Goal: Task Accomplishment & Management: Use online tool/utility

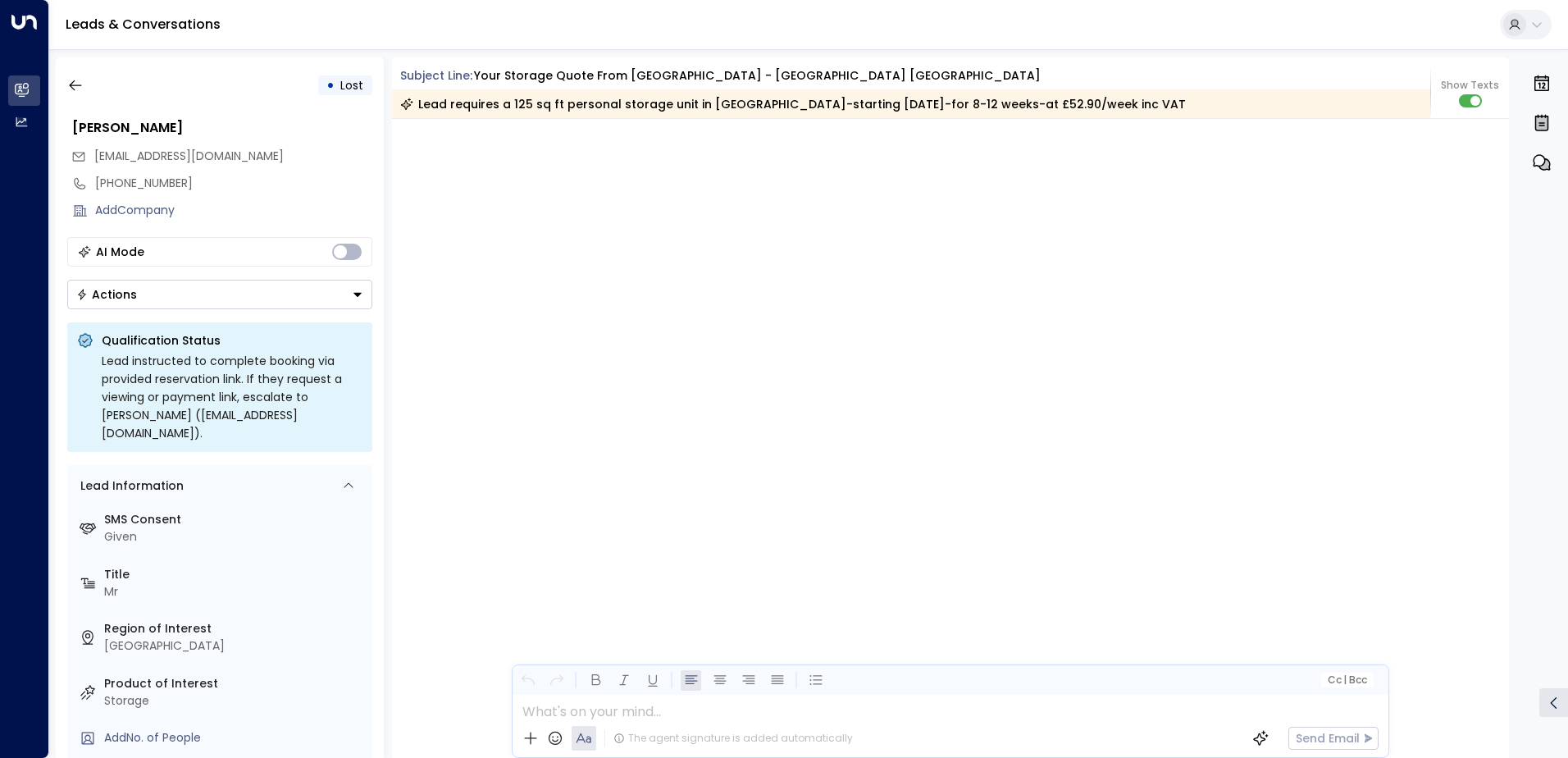
scroll to position [3438, 0]
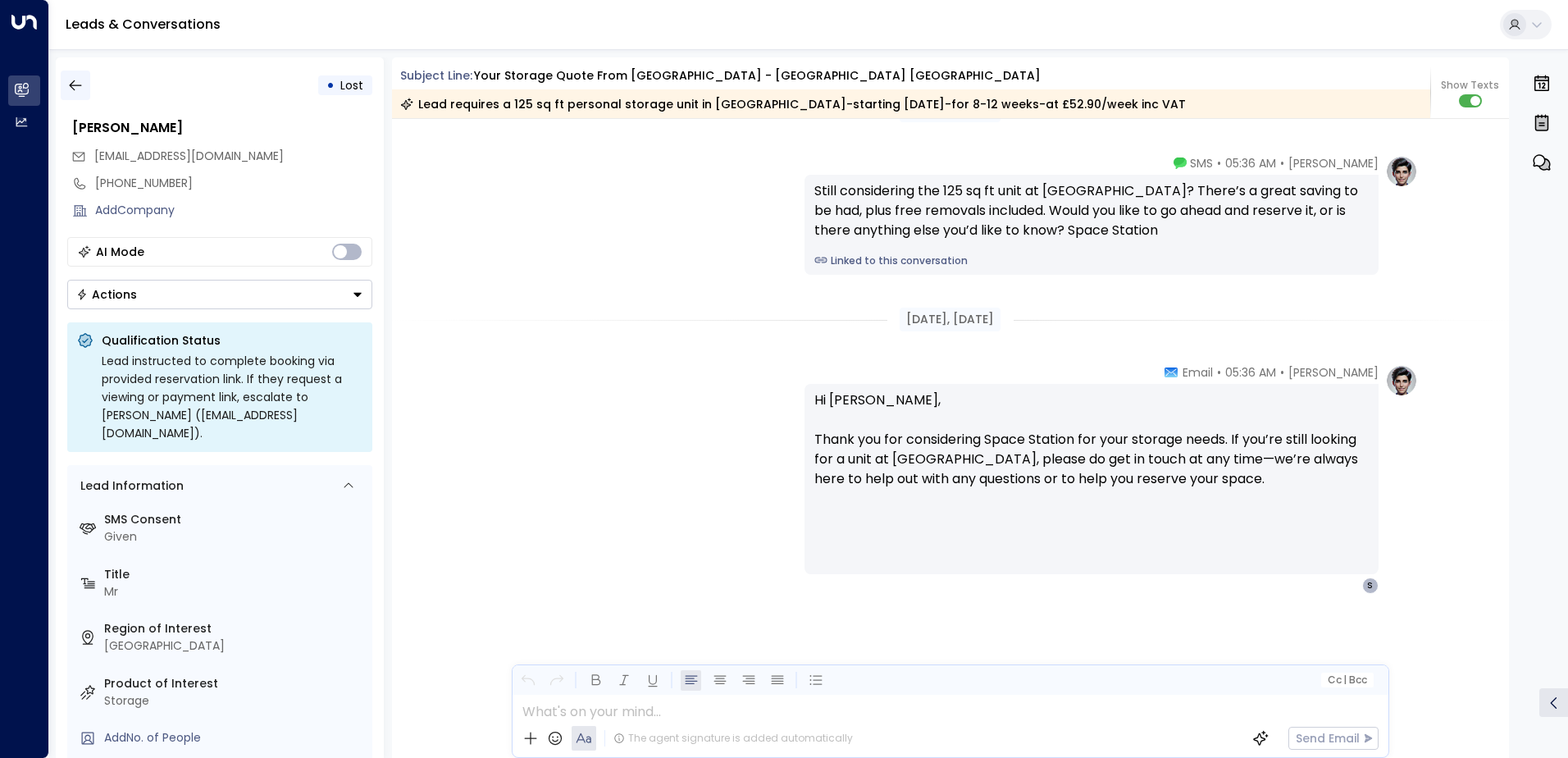
click at [73, 91] on icon "button" at bounding box center [75, 86] width 17 height 17
click at [80, 80] on icon "button" at bounding box center [75, 86] width 17 height 17
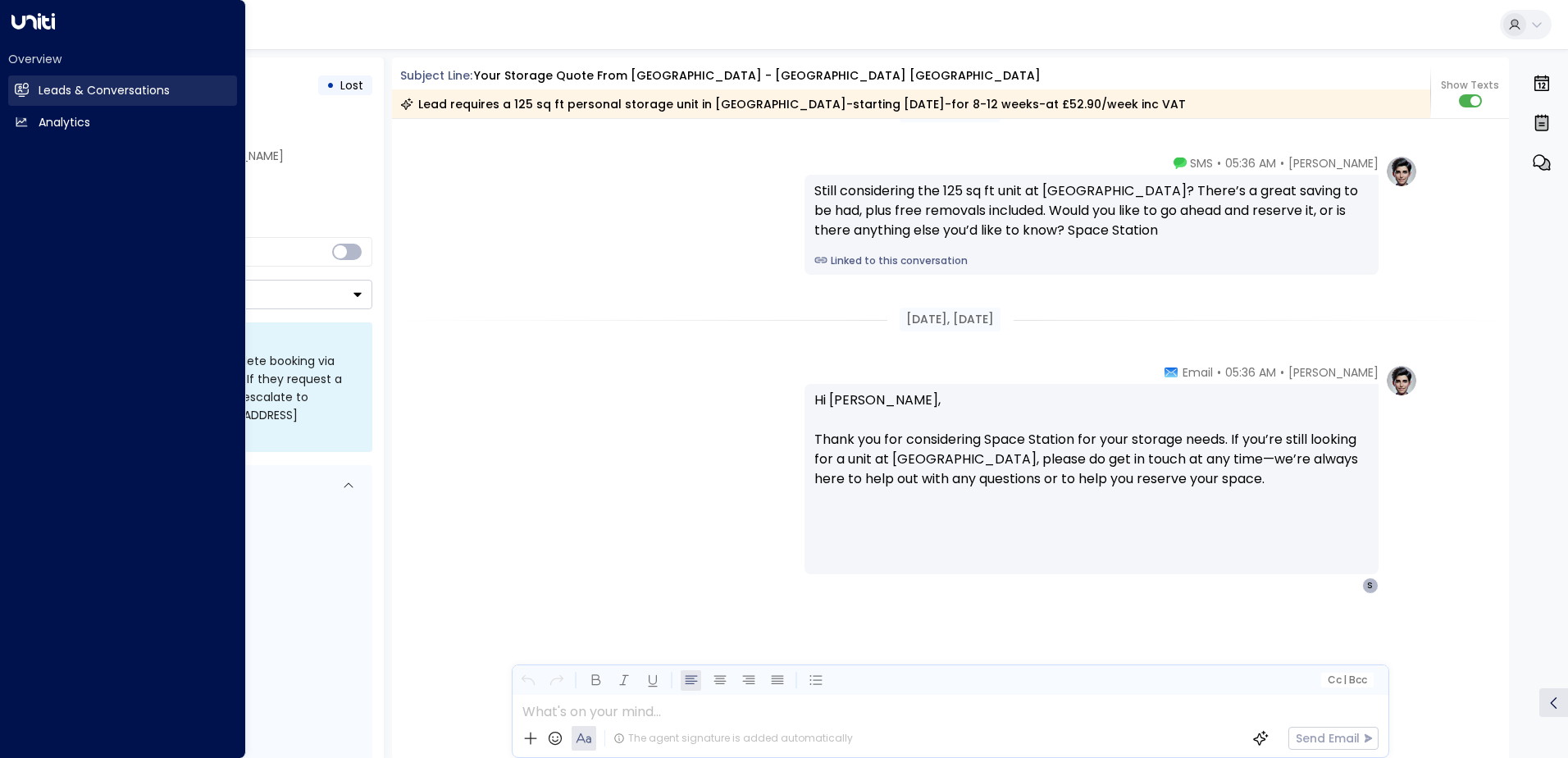
click at [31, 87] on link "Leads & Conversations Leads & Conversations" at bounding box center [122, 91] width 229 height 30
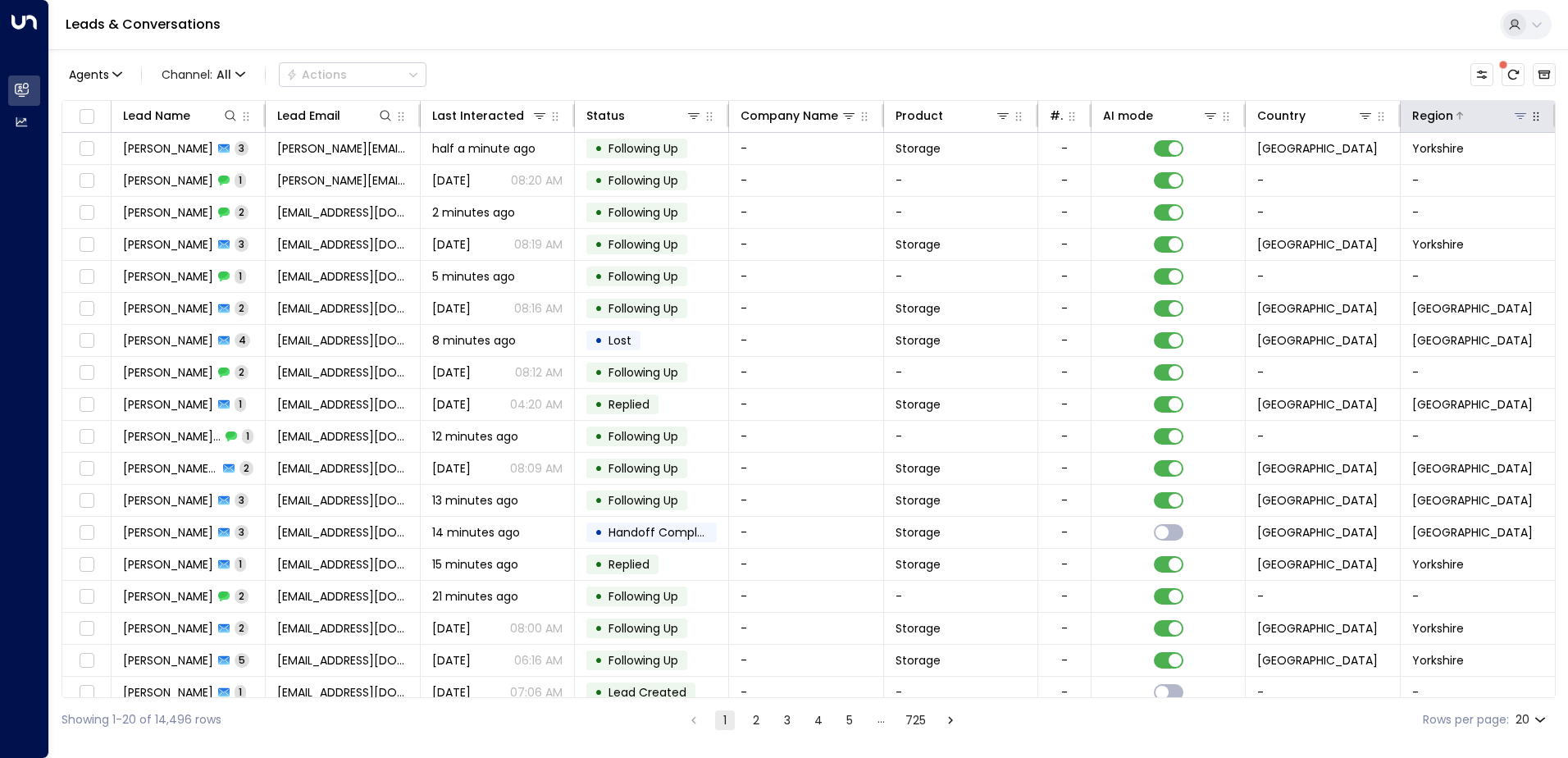
click at [1519, 121] on icon at bounding box center [1520, 116] width 13 height 13
click at [1514, 119] on icon at bounding box center [1520, 116] width 13 height 13
click at [1520, 116] on icon at bounding box center [1520, 116] width 13 height 13
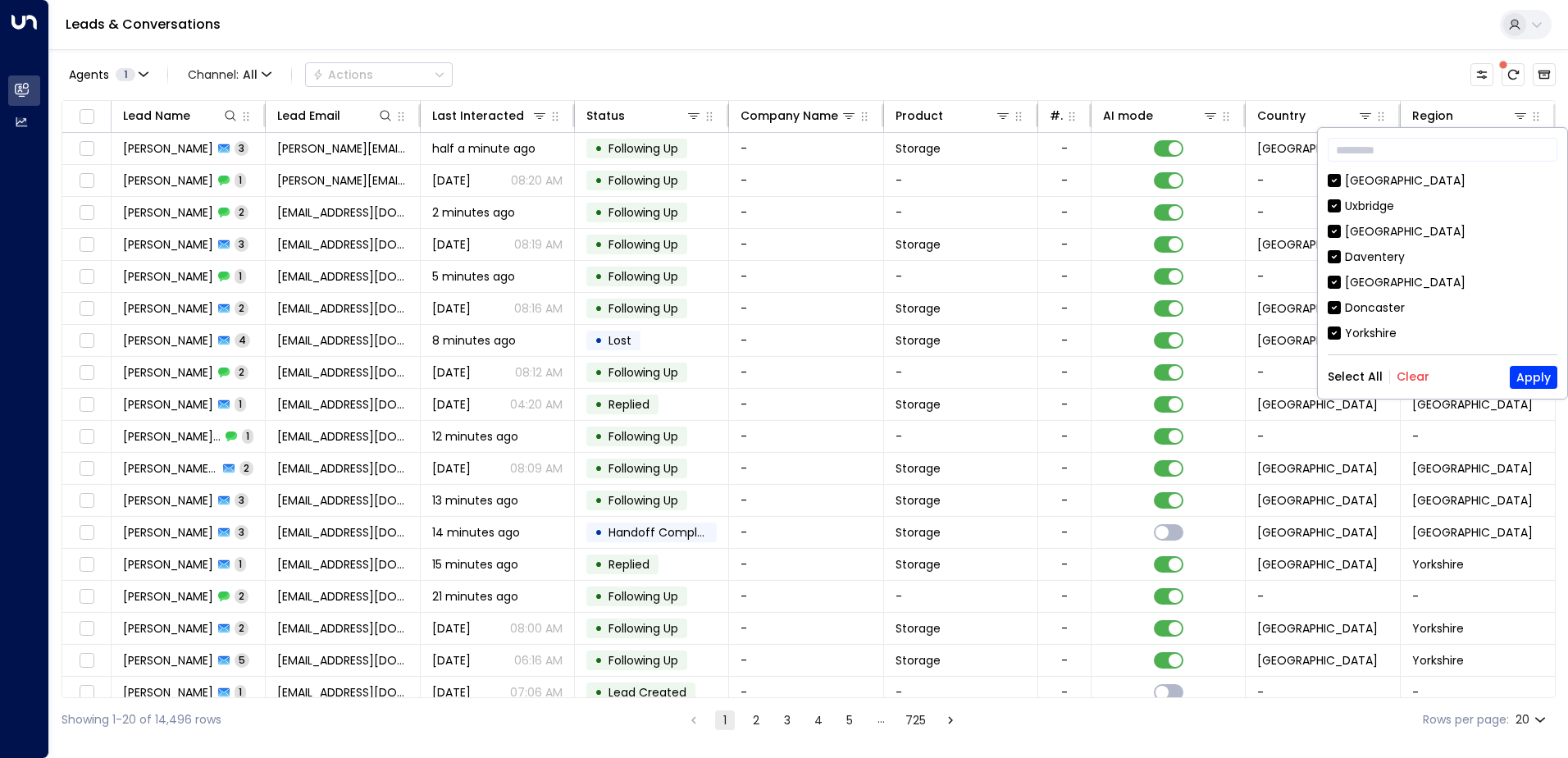
click at [1414, 382] on button "Clear" at bounding box center [1412, 376] width 33 height 13
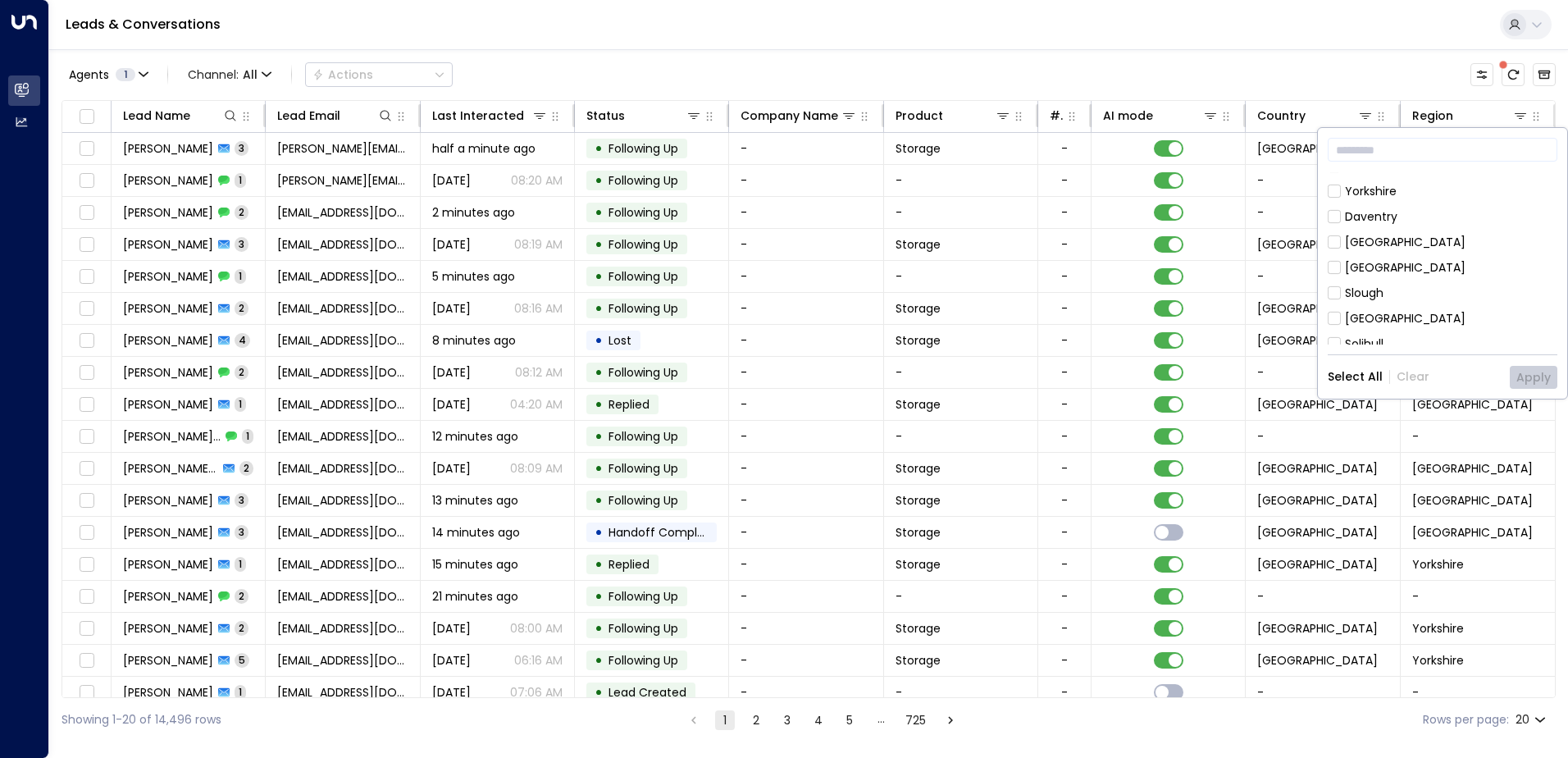
scroll to position [164, 0]
click at [1369, 226] on div "[GEOGRAPHIC_DATA]" at bounding box center [1405, 220] width 121 height 18
click at [1526, 383] on button "Apply" at bounding box center [1533, 376] width 48 height 23
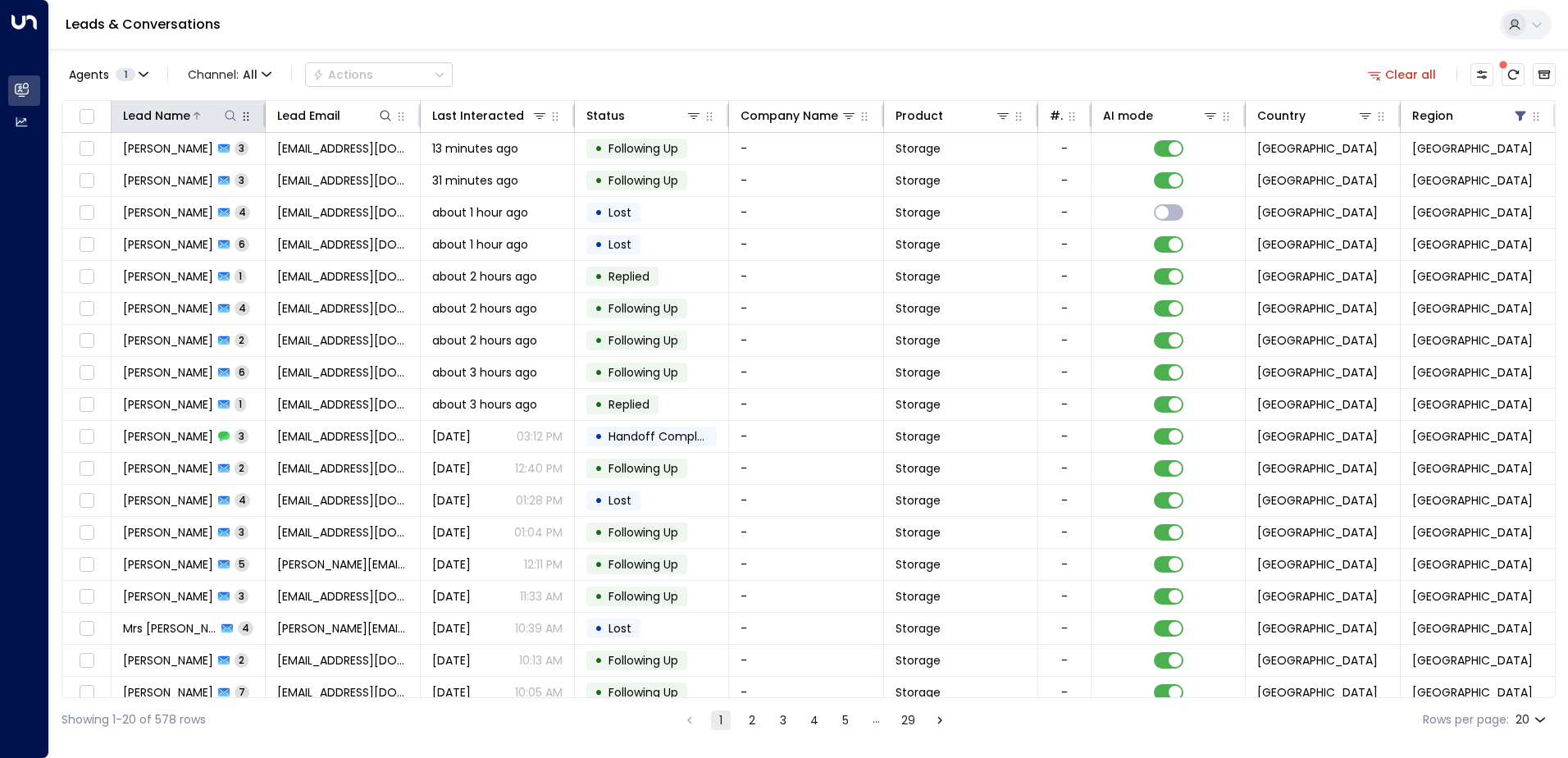
click at [230, 119] on icon at bounding box center [230, 115] width 11 height 11
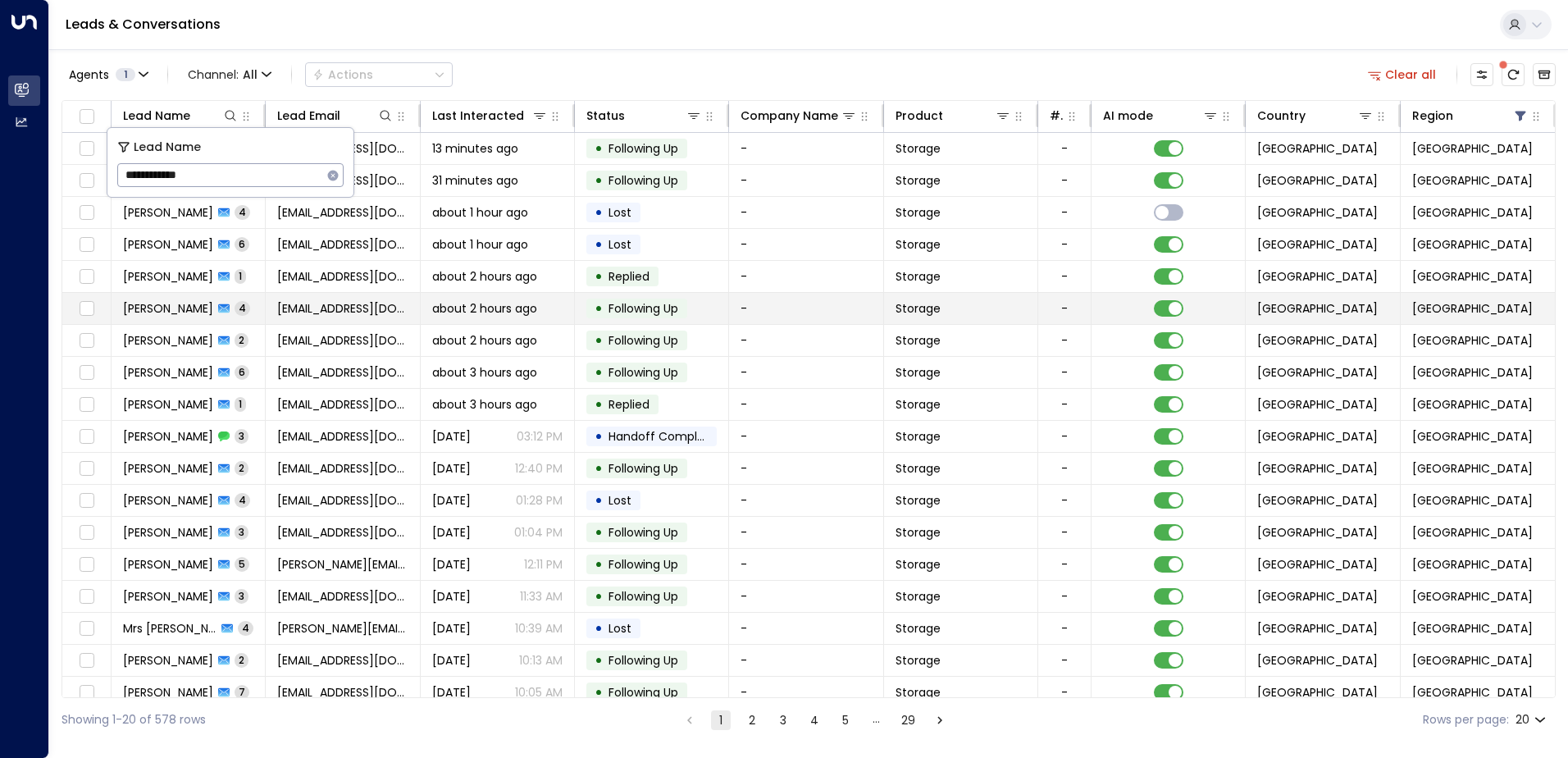
type input "**********"
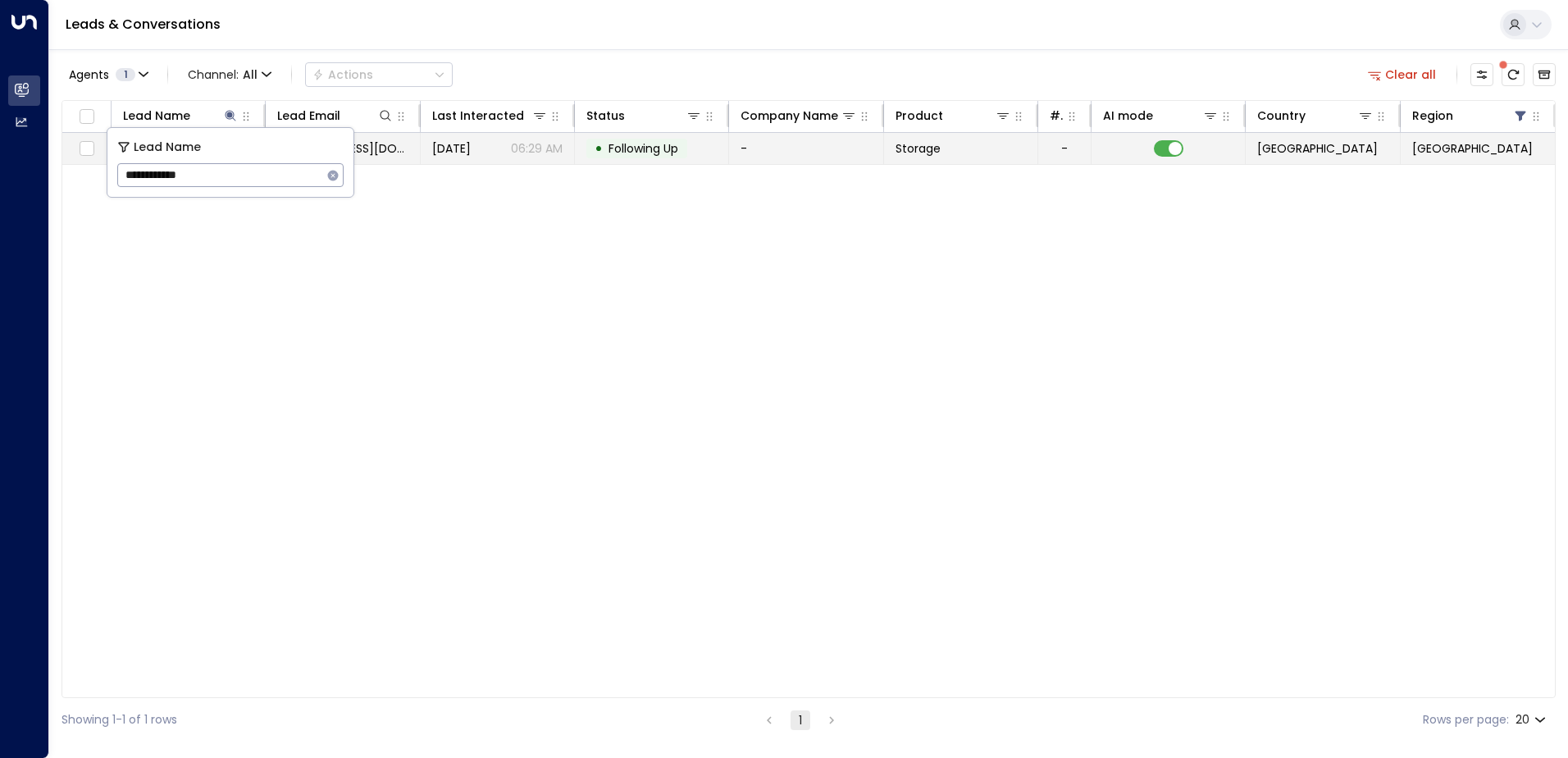
click at [593, 156] on div "• Following Up" at bounding box center [637, 148] width 101 height 19
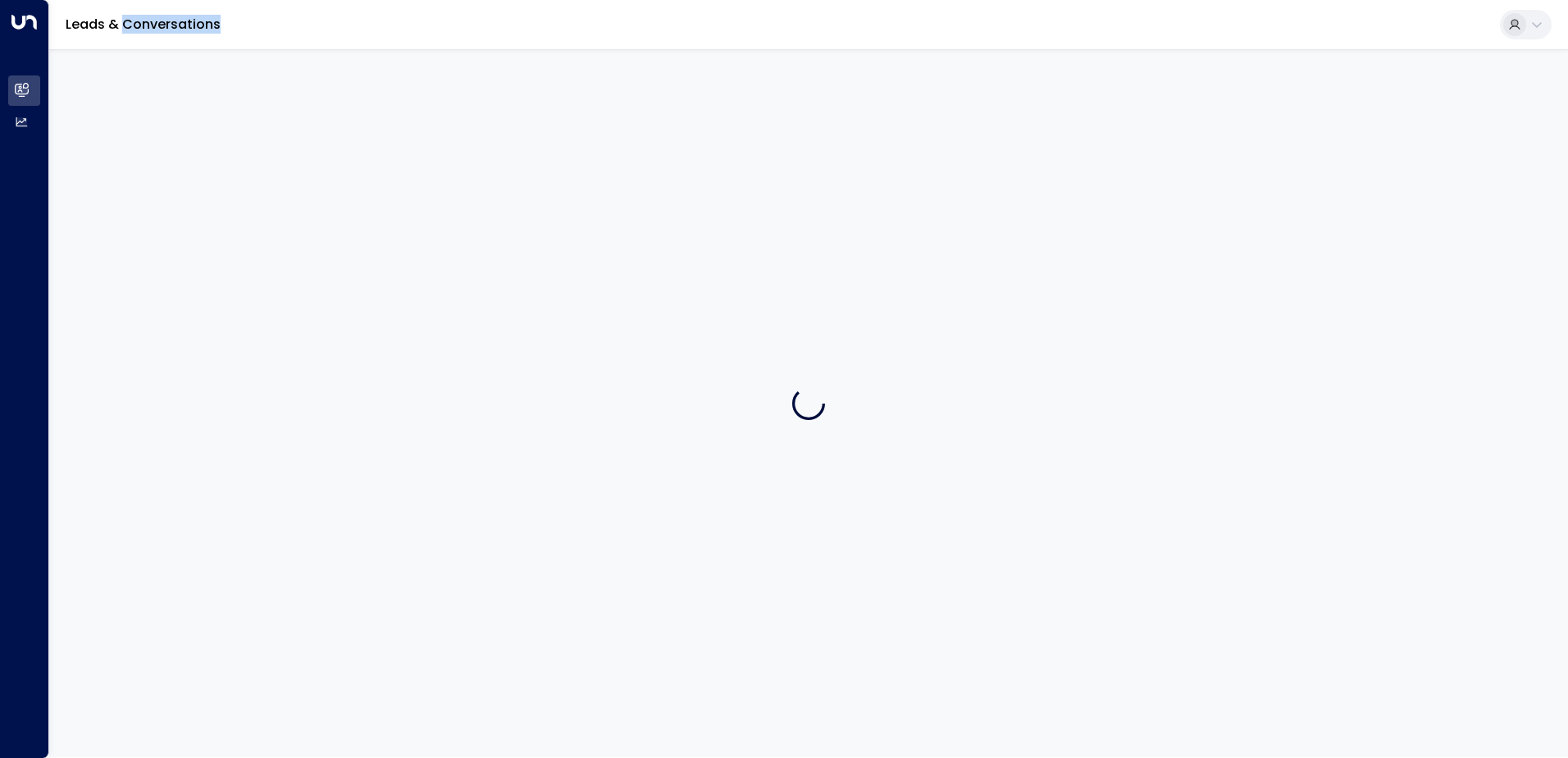
click at [593, 156] on div at bounding box center [809, 403] width 1519 height 708
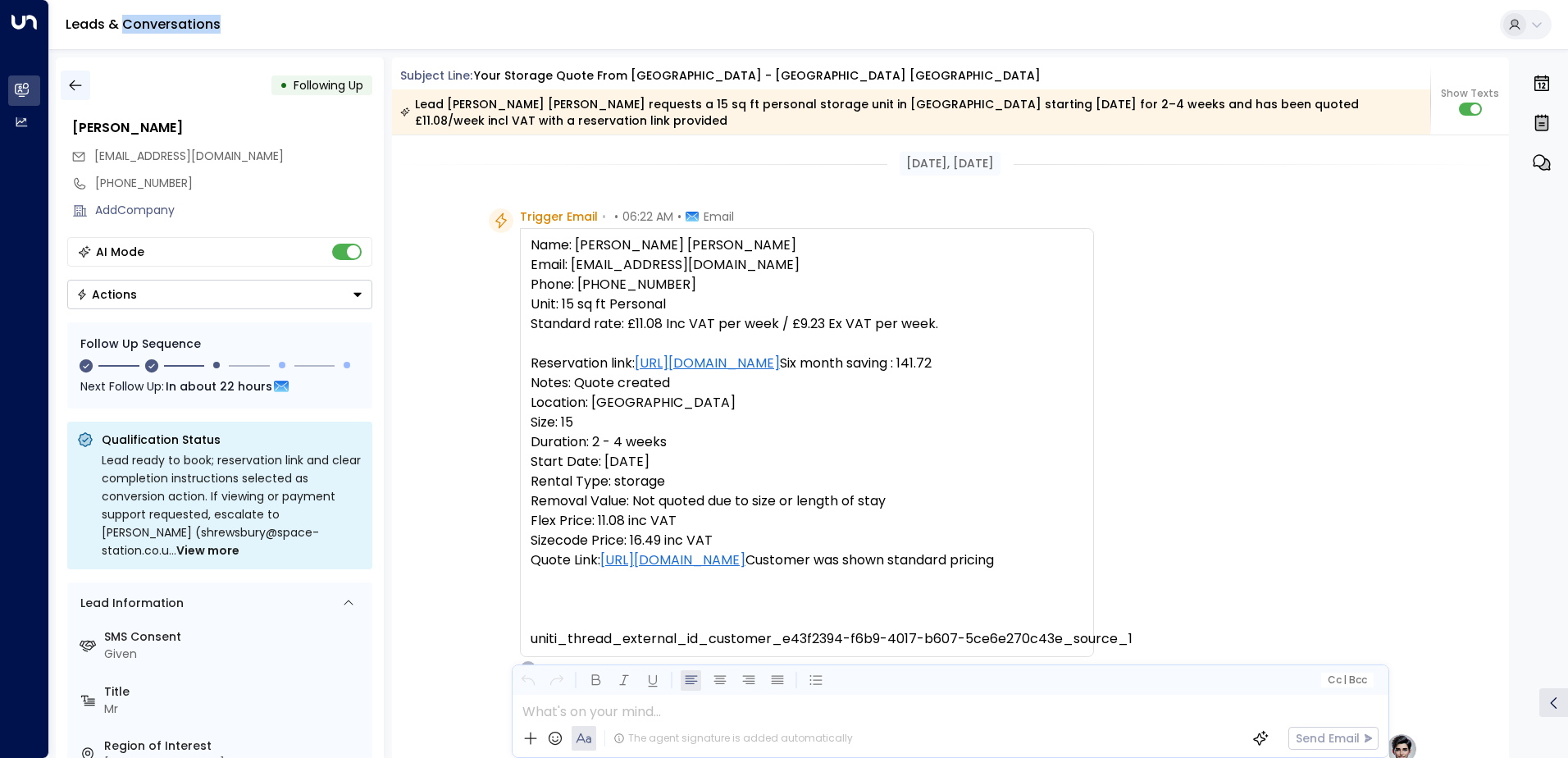
click at [83, 91] on icon "button" at bounding box center [75, 86] width 17 height 17
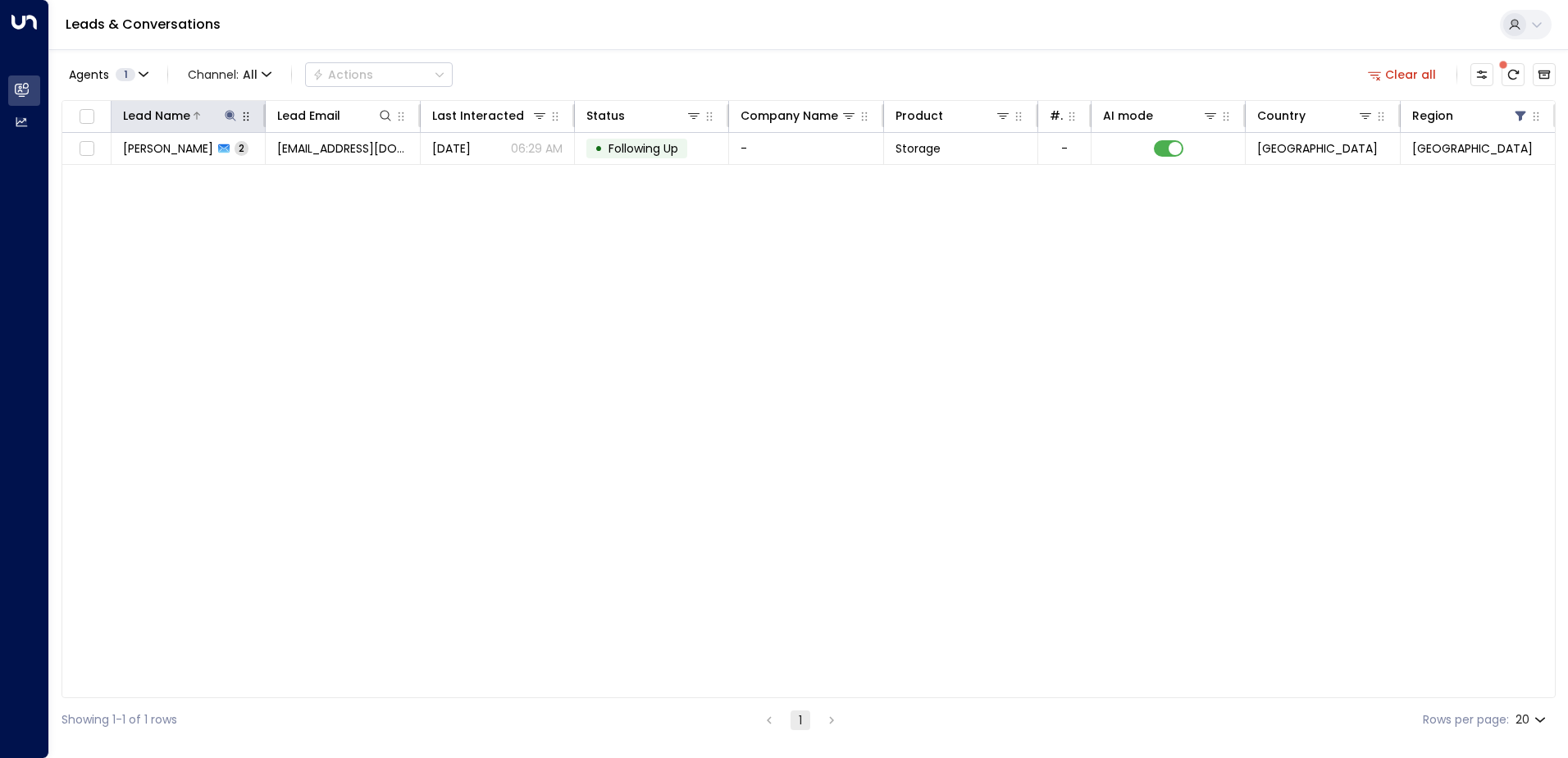
click at [231, 117] on icon at bounding box center [230, 115] width 11 height 11
drag, startPoint x: 247, startPoint y: 180, endPoint x: 127, endPoint y: 175, distance: 120.1
click at [127, 175] on input "**********" at bounding box center [220, 175] width 205 height 30
type input "**********"
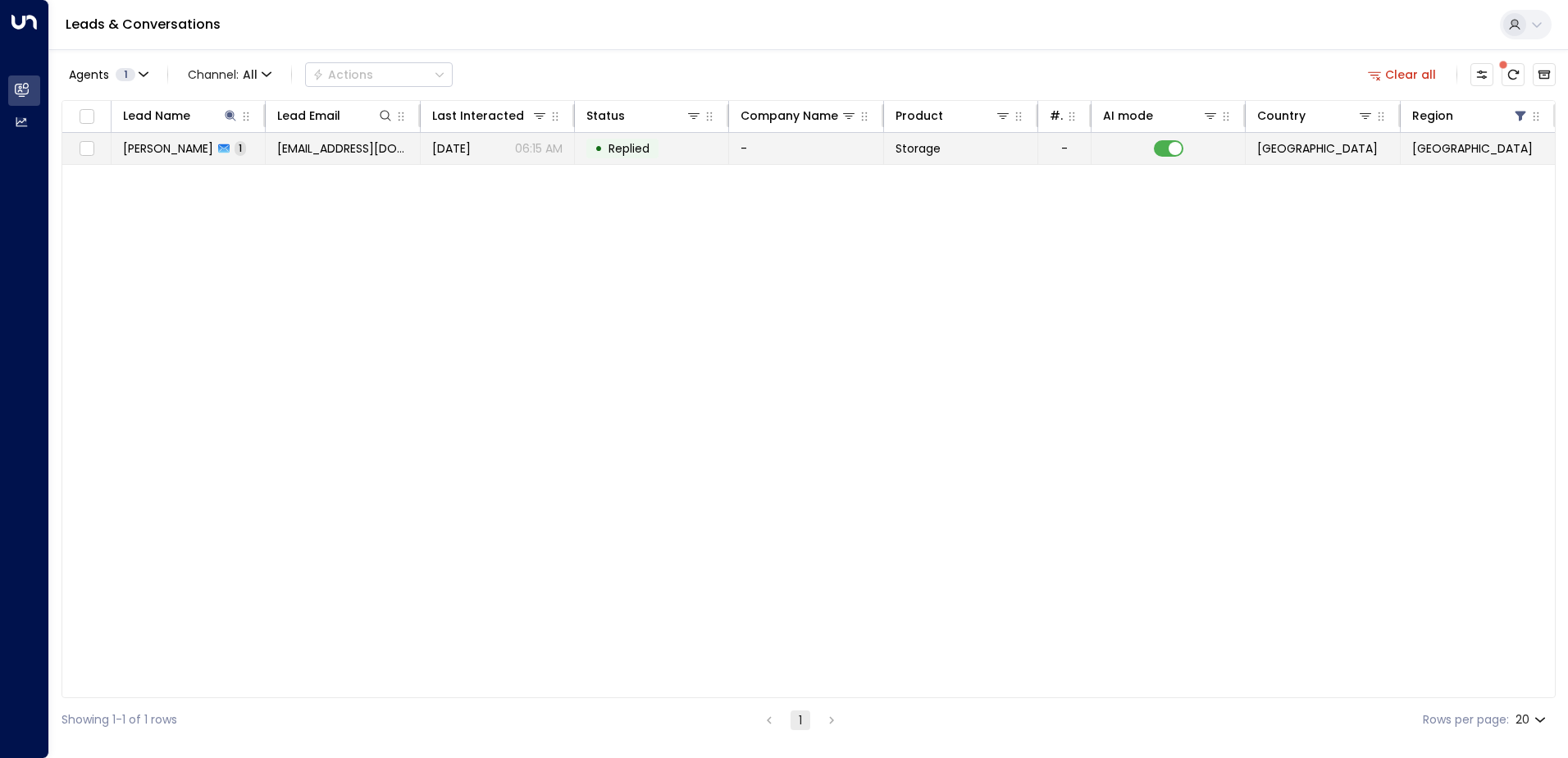
click at [481, 159] on td "[DATE] 06:15 AM" at bounding box center [498, 148] width 154 height 31
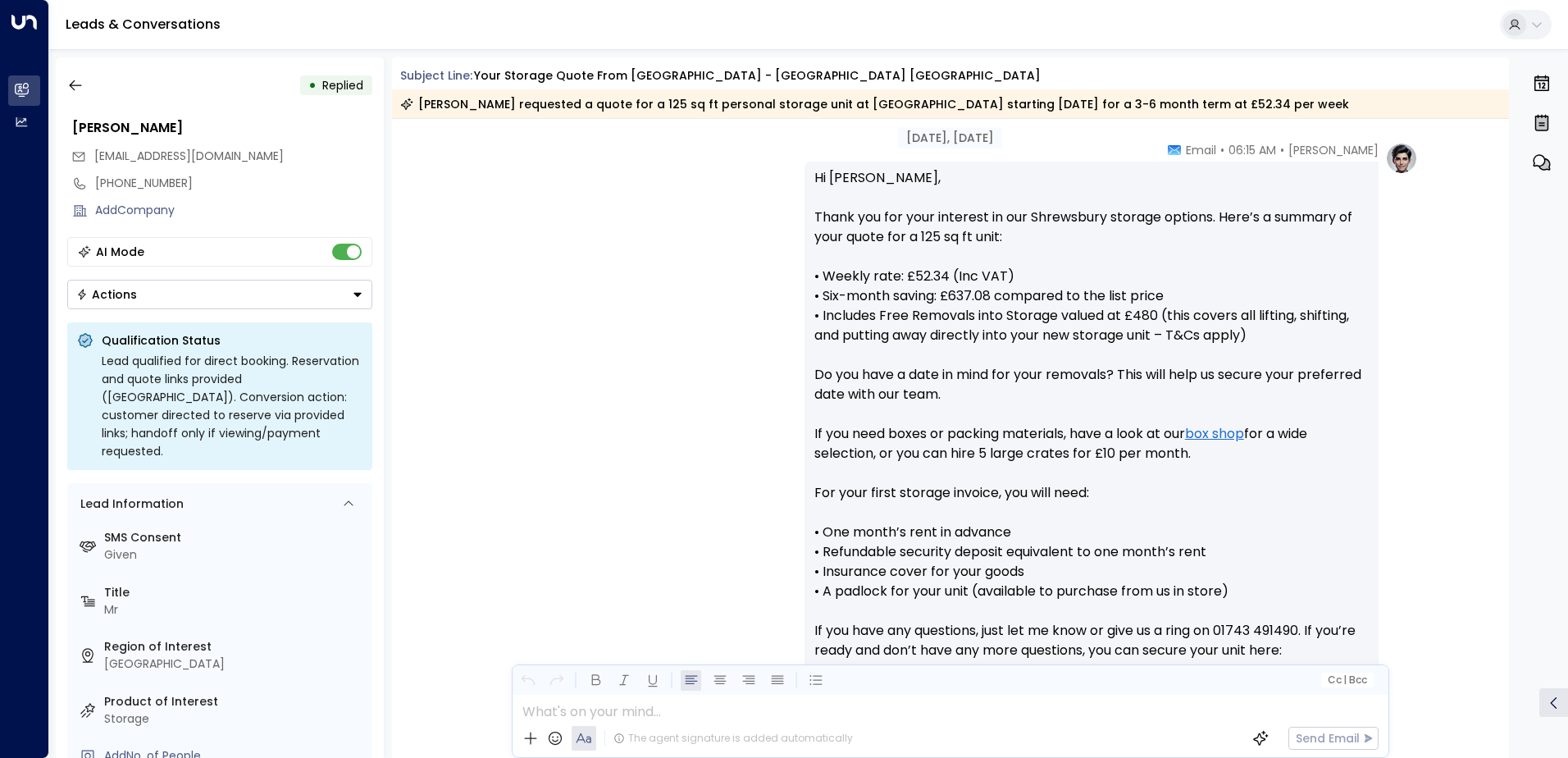
scroll to position [805, 0]
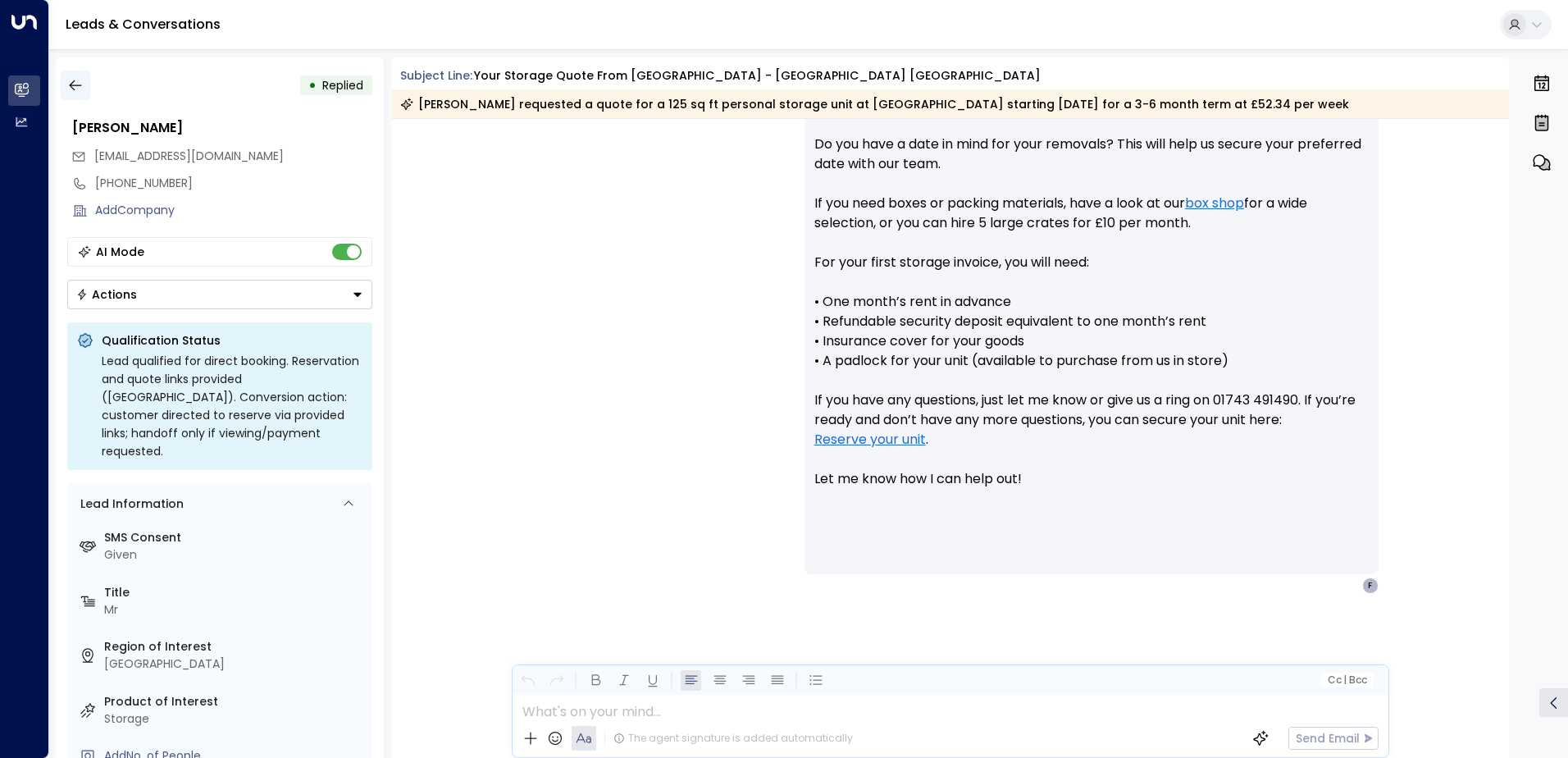
click at [89, 91] on button "button" at bounding box center [75, 85] width 29 height 29
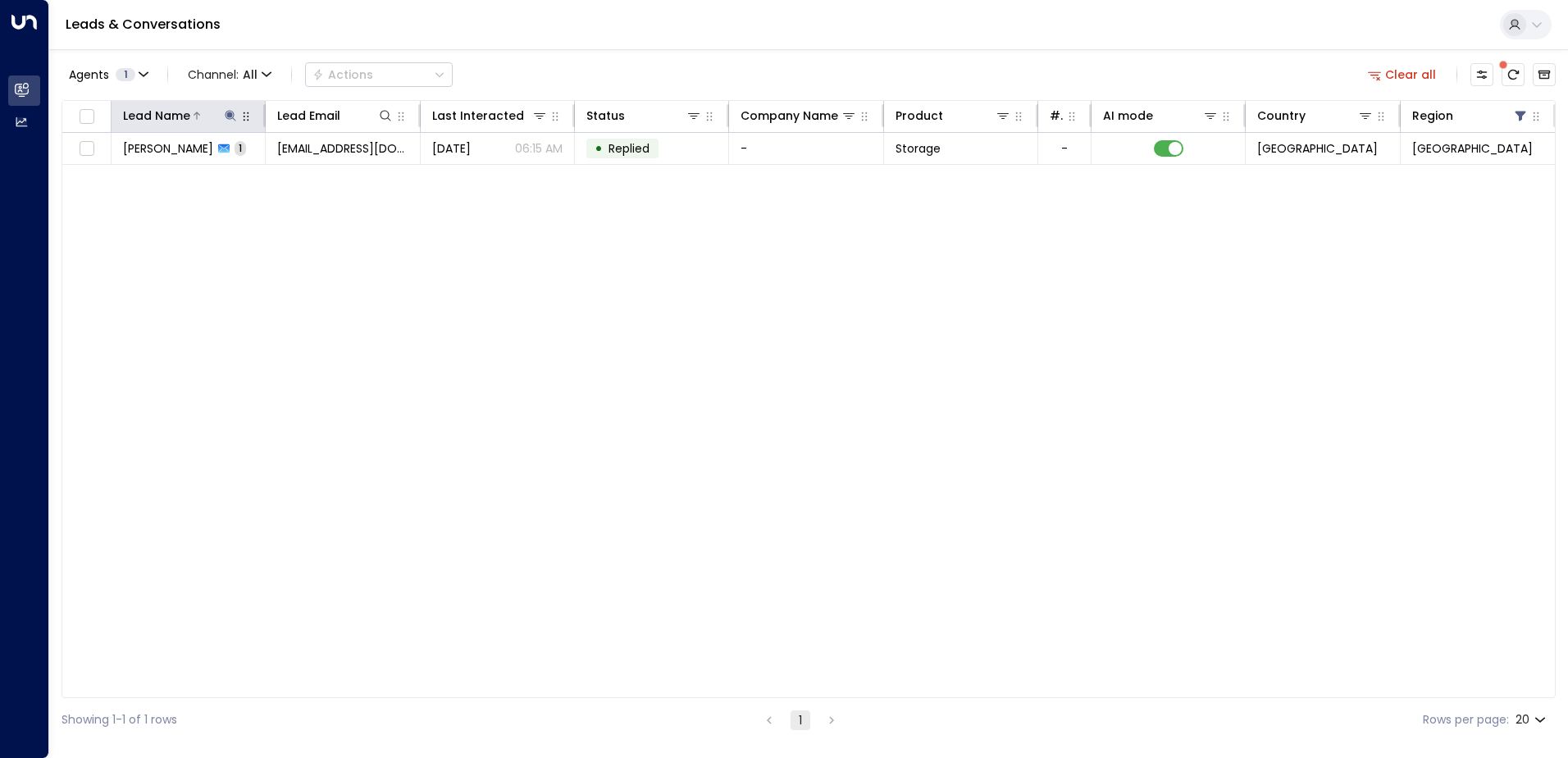
click at [230, 118] on icon at bounding box center [230, 116] width 13 height 13
drag, startPoint x: 220, startPoint y: 176, endPoint x: 122, endPoint y: 169, distance: 98.2
click at [122, 169] on input "**********" at bounding box center [220, 175] width 205 height 30
type input "**********"
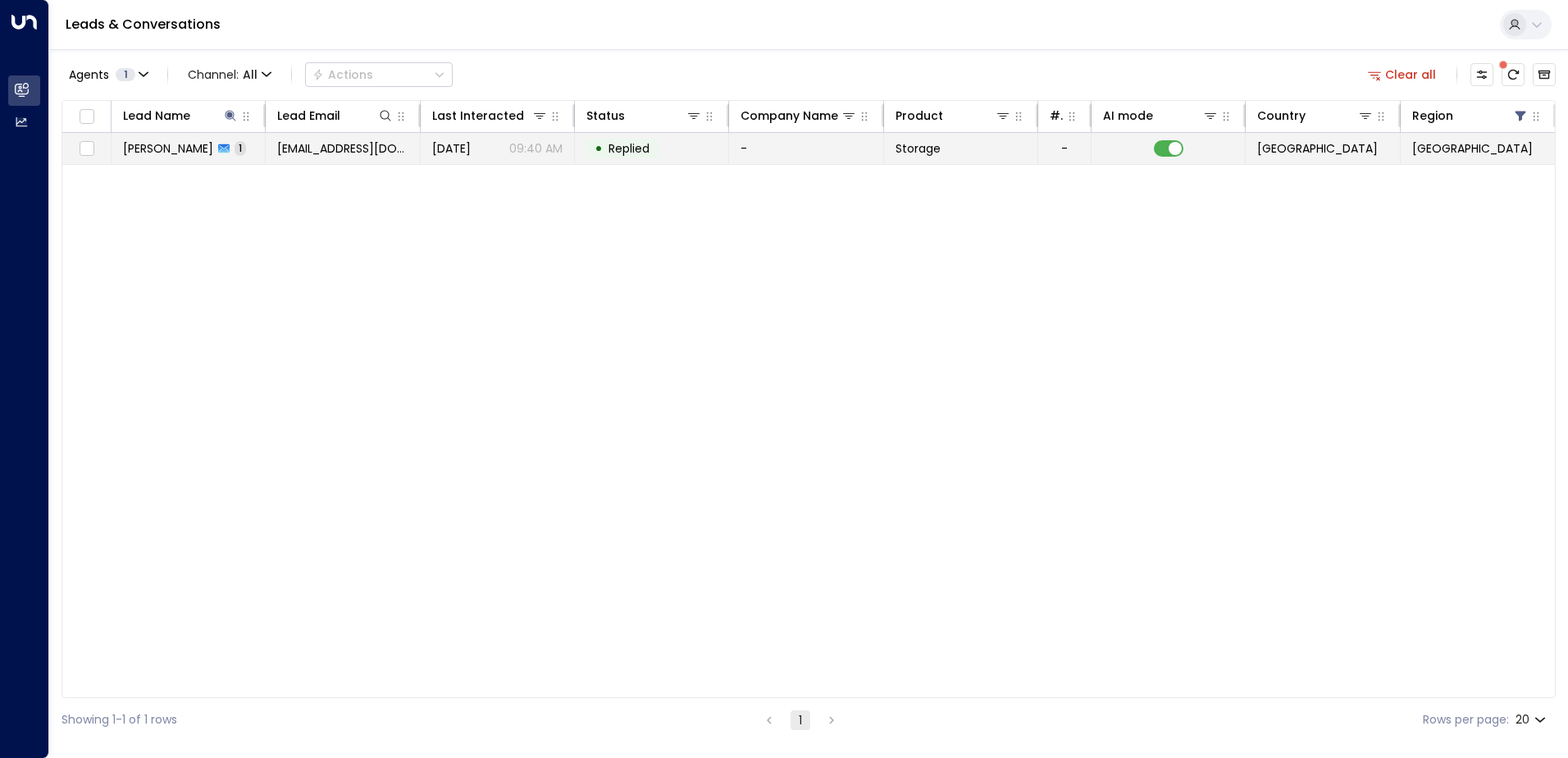
click at [496, 150] on div "[DATE] 09:40 AM" at bounding box center [498, 148] width 131 height 17
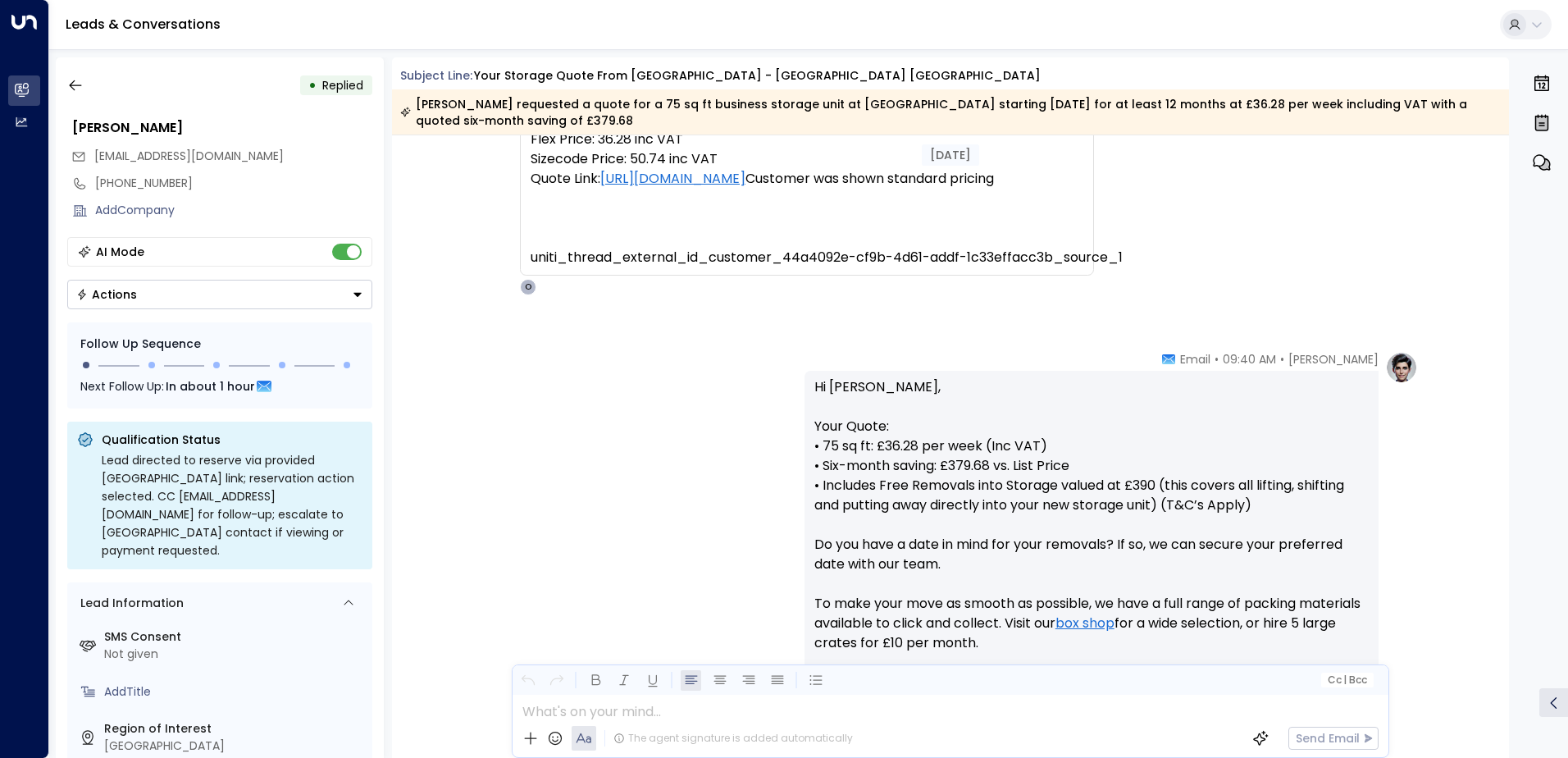
scroll to position [369, 0]
